Goal: Information Seeking & Learning: Learn about a topic

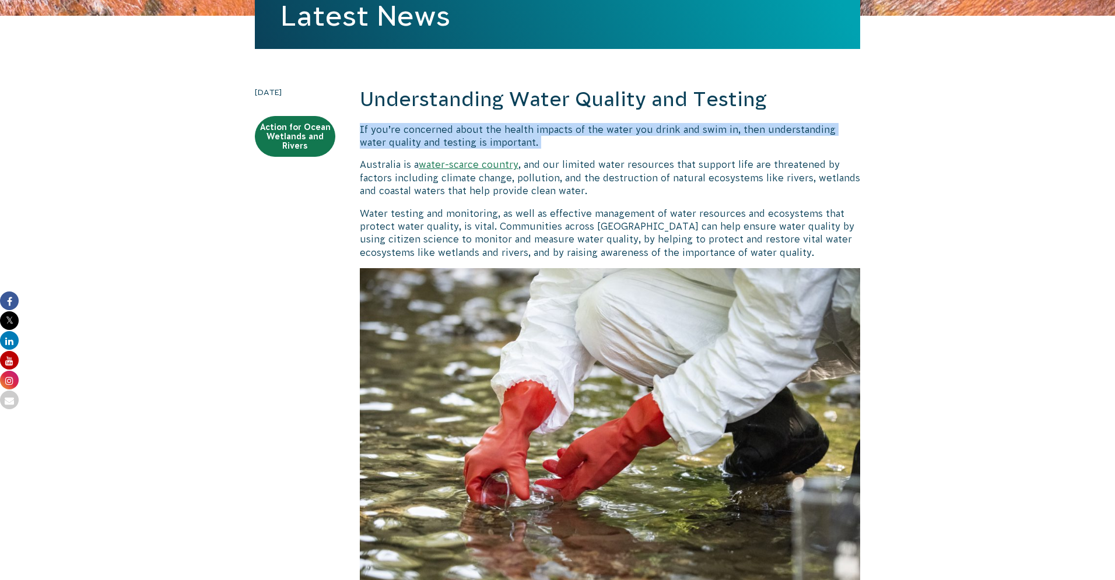
click at [416, 124] on p "If you’re concerned about the health impacts of the water you drink and swim in…" at bounding box center [610, 136] width 500 height 26
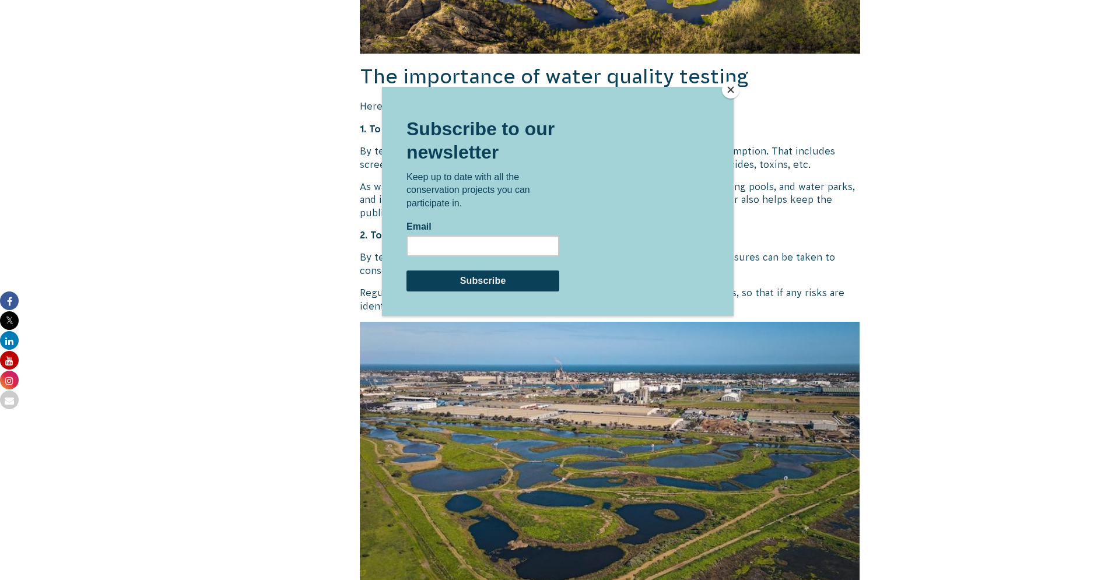
scroll to position [1131, 0]
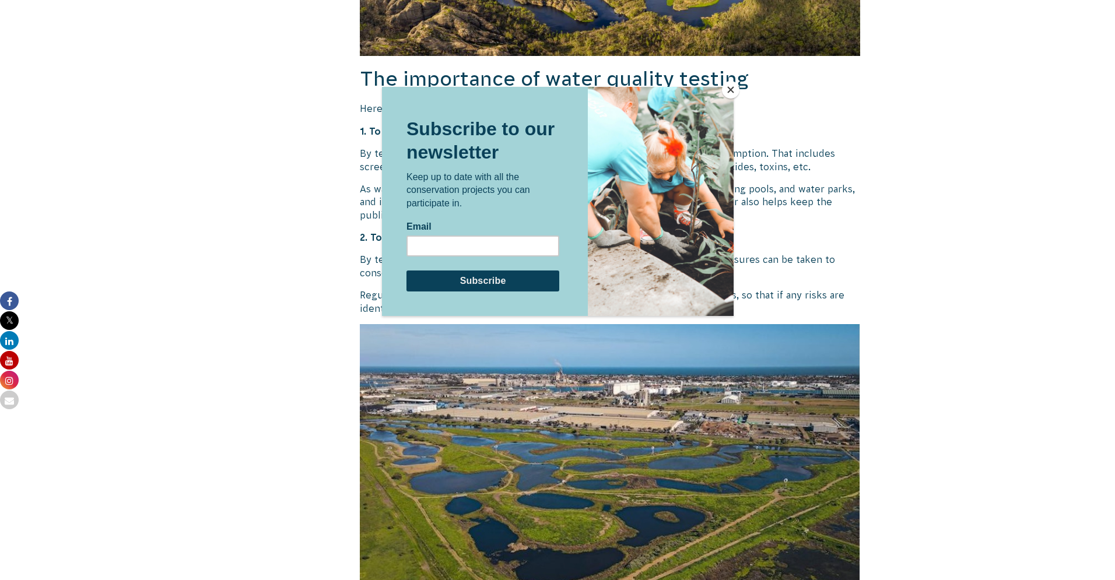
click at [726, 89] on button "Close" at bounding box center [730, 89] width 17 height 17
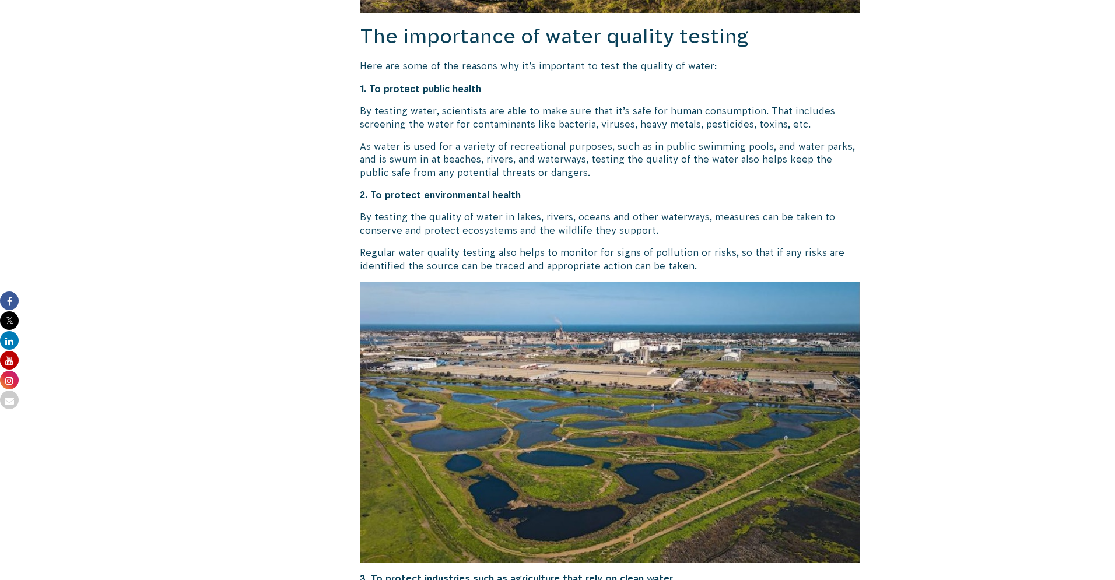
scroll to position [1174, 0]
click at [524, 125] on p "By testing water, scientists are able to make sure that it’s safe for human con…" at bounding box center [610, 117] width 500 height 26
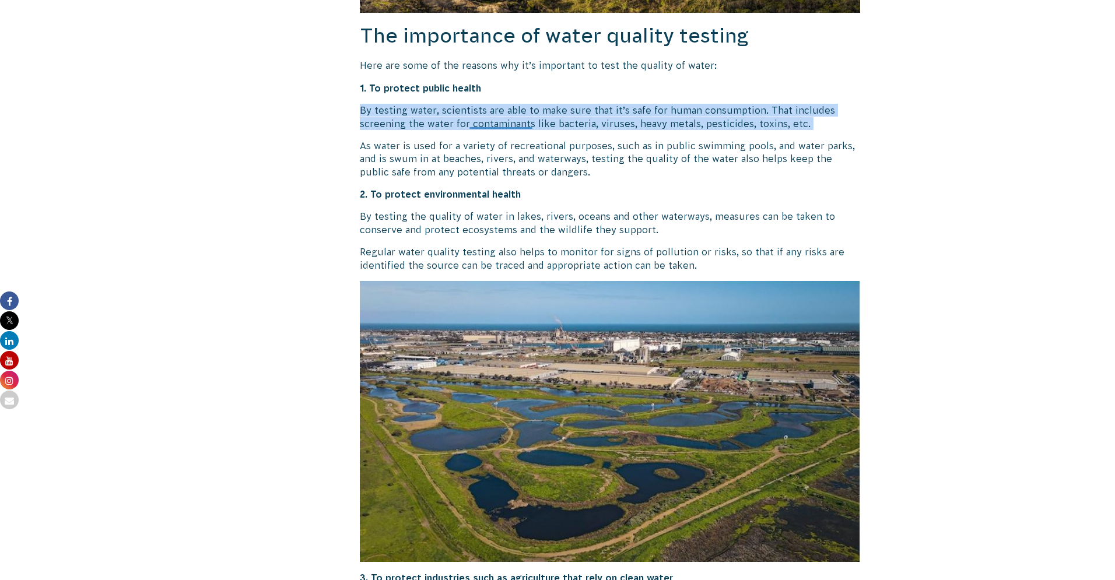
click at [524, 125] on p "By testing water, scientists are able to make sure that it’s safe for human con…" at bounding box center [610, 117] width 500 height 26
click at [525, 124] on p "By testing water, scientists are able to make sure that it’s safe for human con…" at bounding box center [610, 117] width 500 height 26
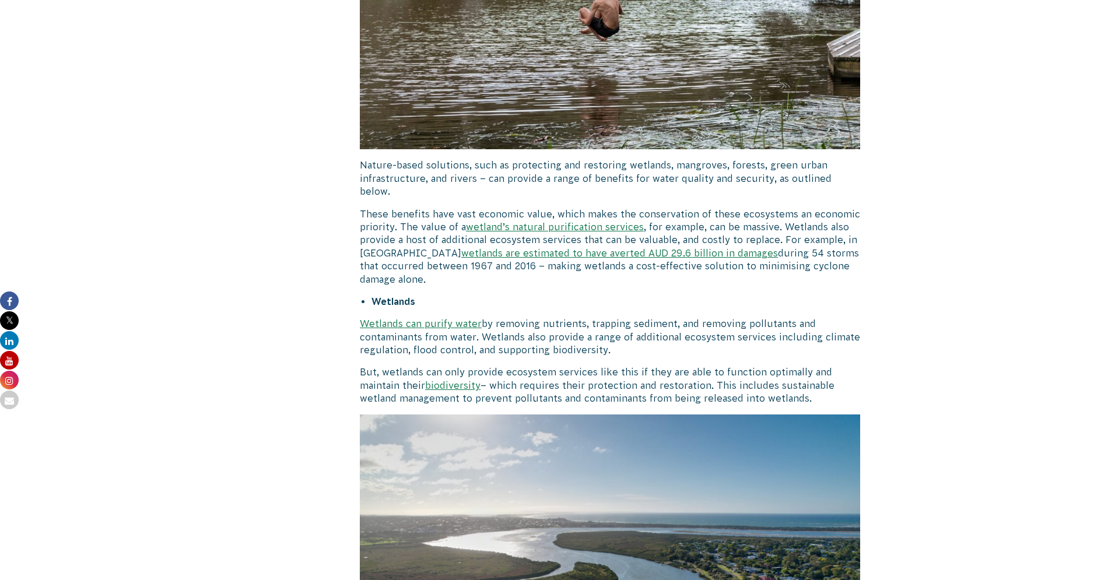
scroll to position [2683, 0]
click at [522, 159] on p "Nature-based solutions, such as protecting and restoring wetlands, mangroves, f…" at bounding box center [610, 178] width 500 height 39
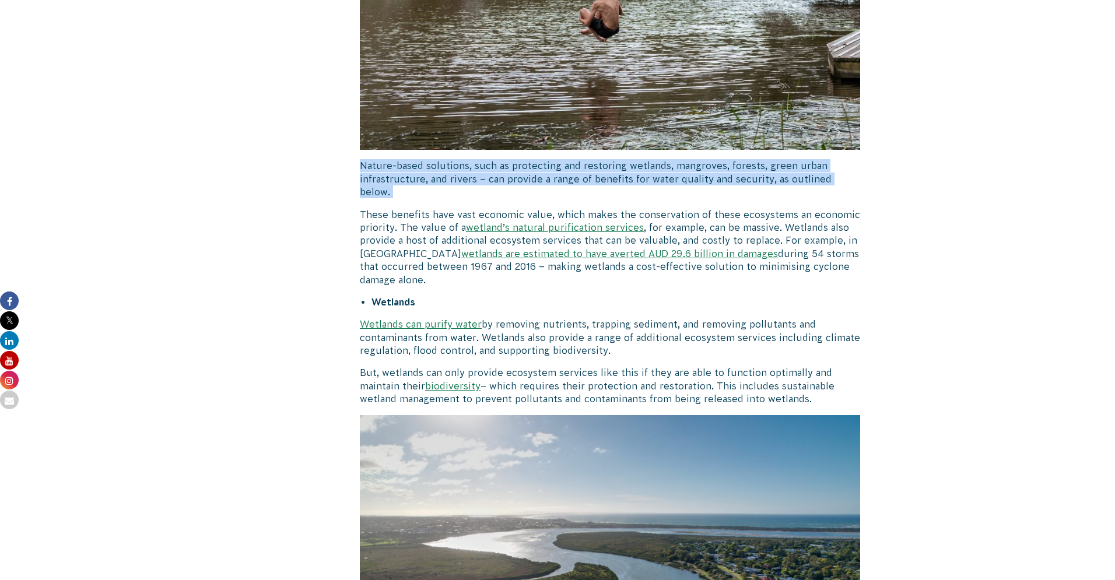
click at [522, 159] on p "Nature-based solutions, such as protecting and restoring wetlands, mangroves, f…" at bounding box center [610, 178] width 500 height 39
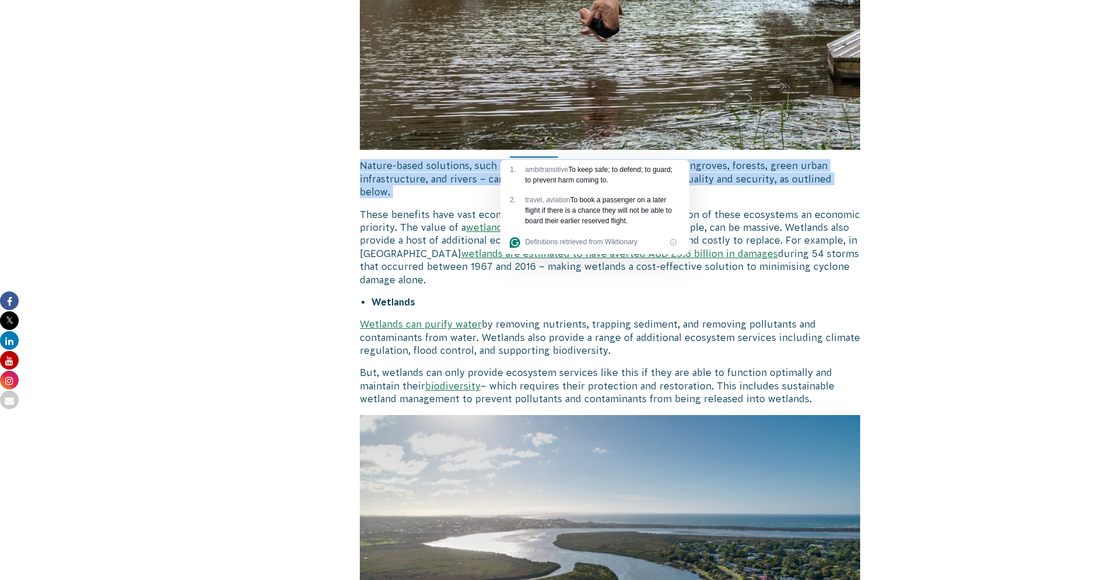
click at [522, 159] on p "Nature-based solutions, such as protecting and restoring wetlands, mangroves, f…" at bounding box center [610, 178] width 500 height 39
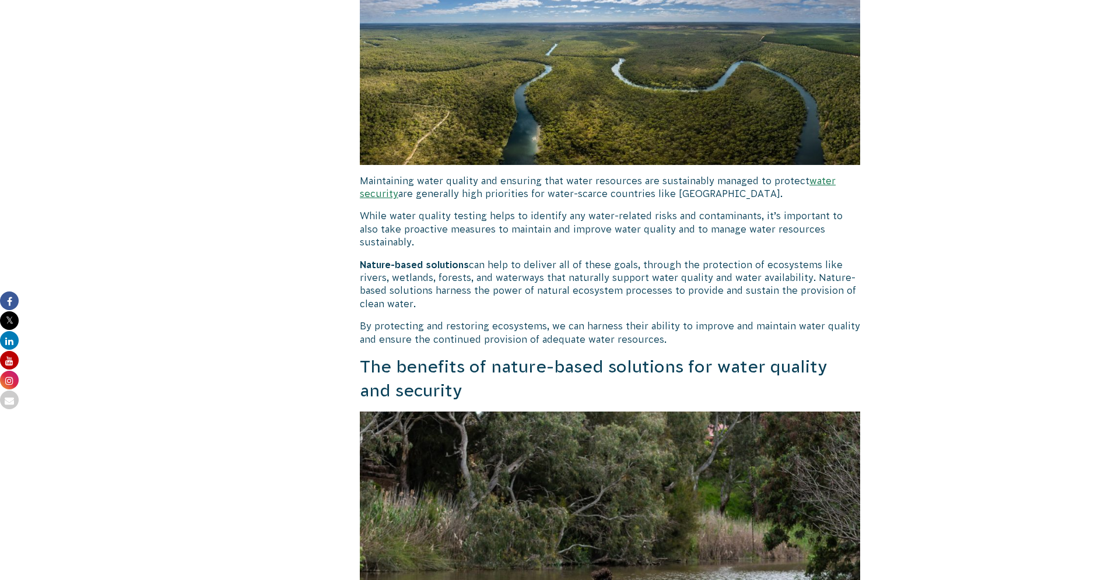
scroll to position [1844, 0]
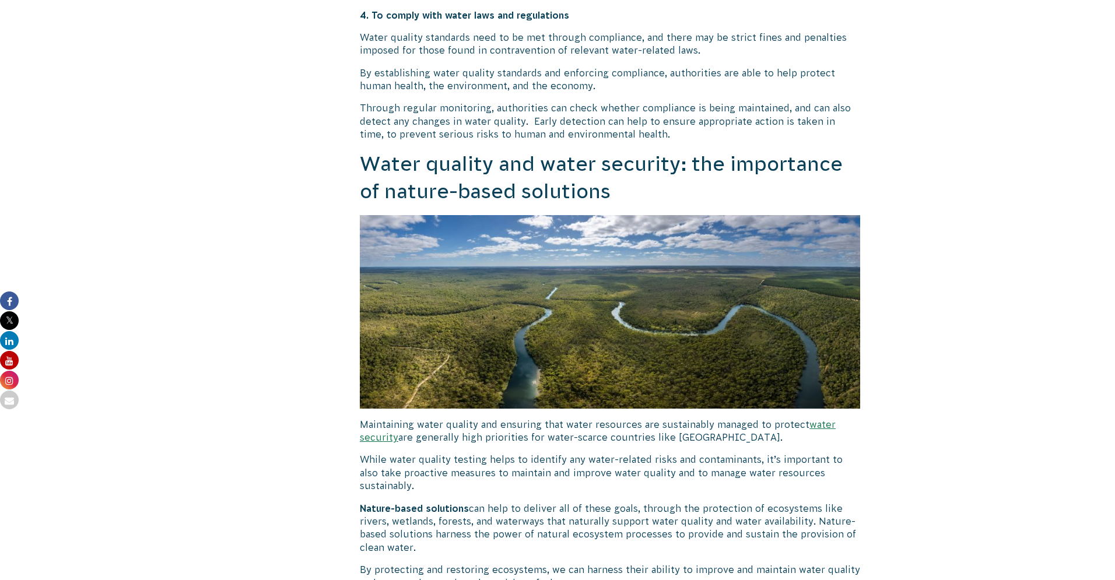
click at [492, 440] on p "Maintaining water quality and ensuring that water resources are sustainably man…" at bounding box center [610, 431] width 500 height 26
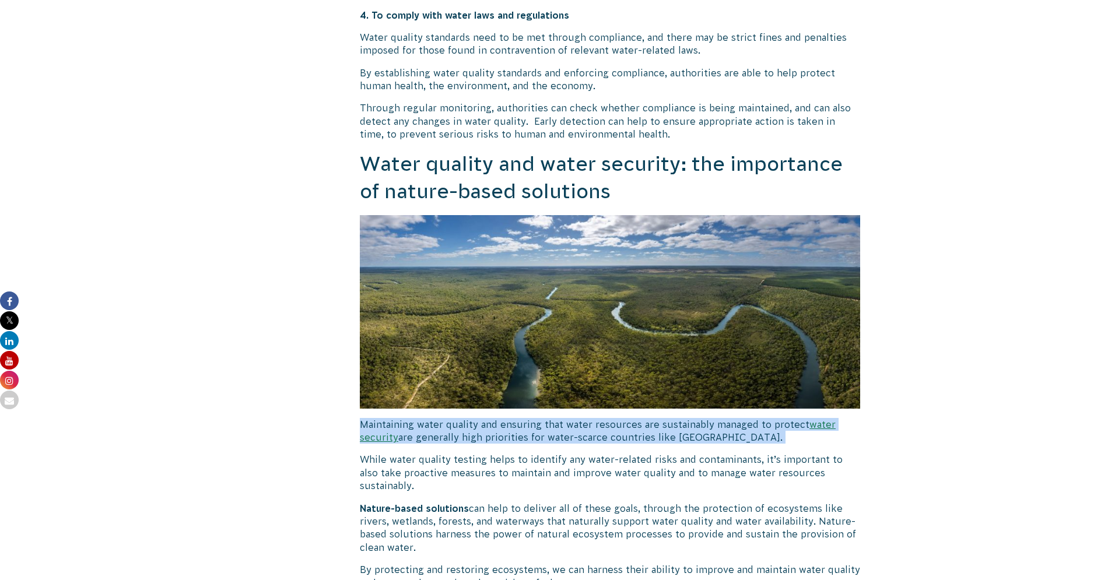
click at [492, 440] on p "Maintaining water quality and ensuring that water resources are sustainably man…" at bounding box center [610, 431] width 500 height 26
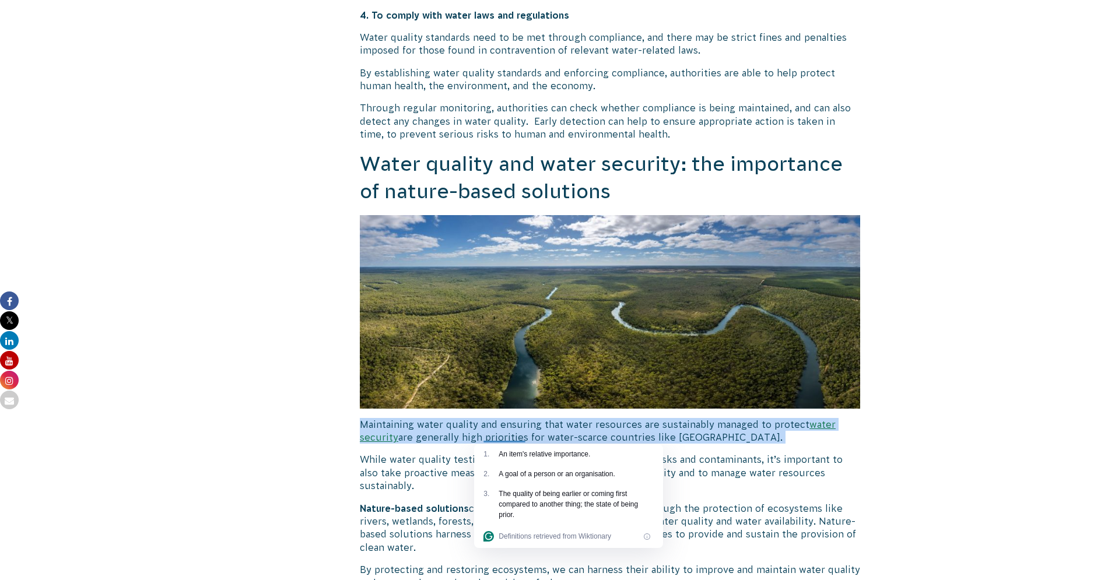
click at [497, 436] on p "Maintaining water quality and ensuring that water resources are sustainably man…" at bounding box center [610, 431] width 500 height 26
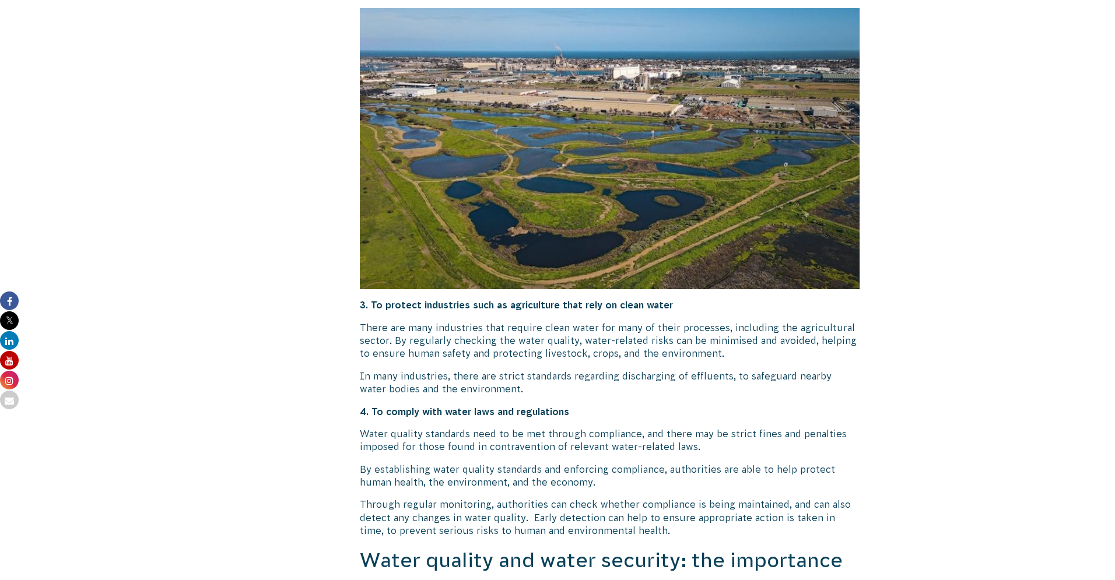
scroll to position [1446, 0]
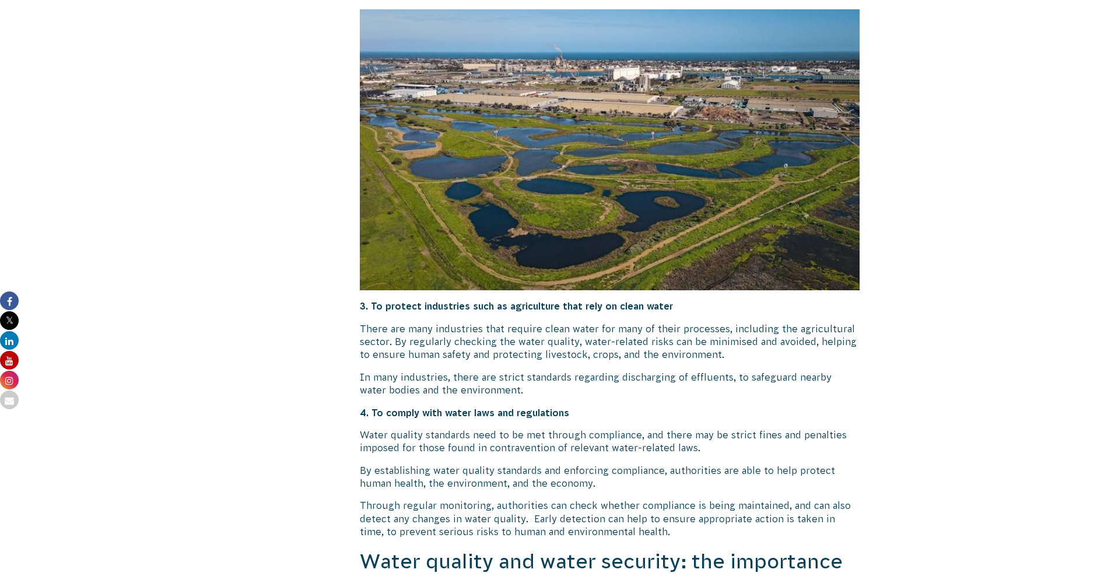
click at [507, 387] on p "In many industries, there are strict standards regarding discharging of effluen…" at bounding box center [610, 384] width 500 height 26
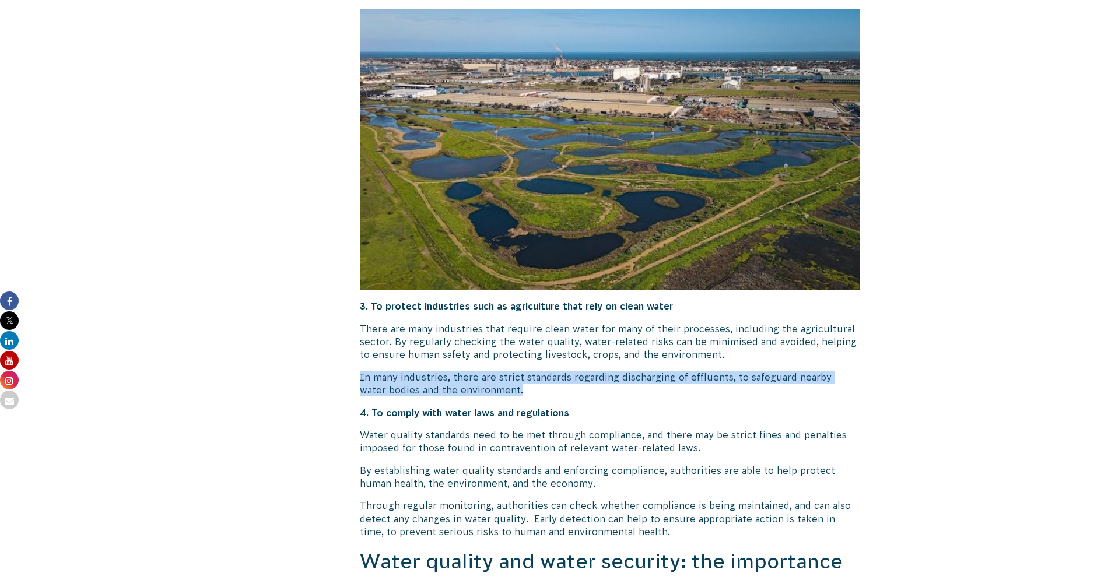
click at [507, 387] on p "In many industries, there are strict standards regarding discharging of effluen…" at bounding box center [610, 384] width 500 height 26
click at [513, 371] on p "In many industries, there are strict standards regarding discharging of effluen…" at bounding box center [610, 384] width 500 height 26
